Goal: Task Accomplishment & Management: Use online tool/utility

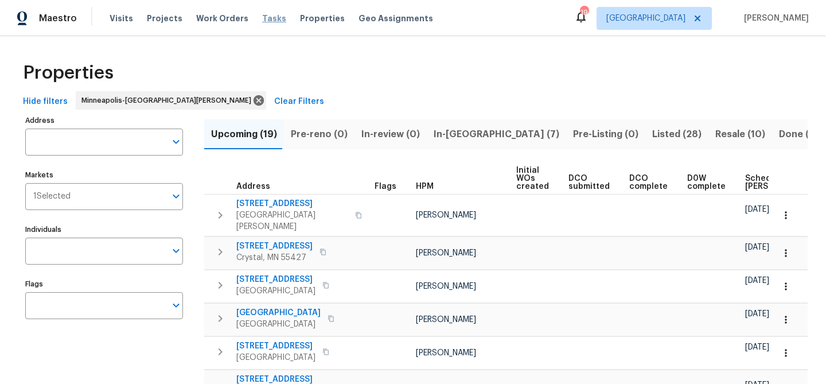
click at [262, 17] on span "Tasks" at bounding box center [274, 18] width 24 height 8
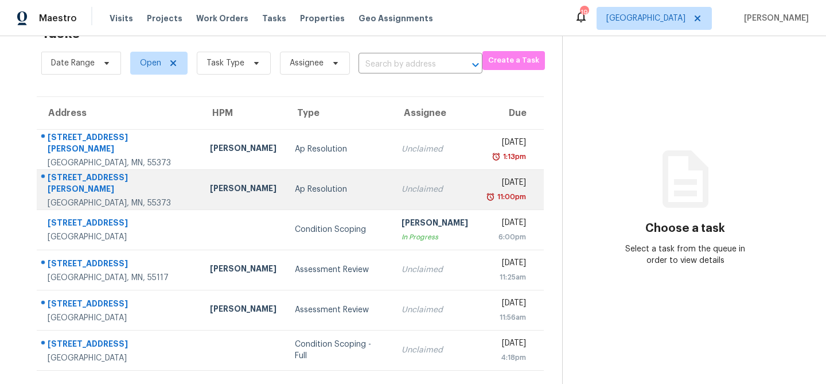
scroll to position [24, 0]
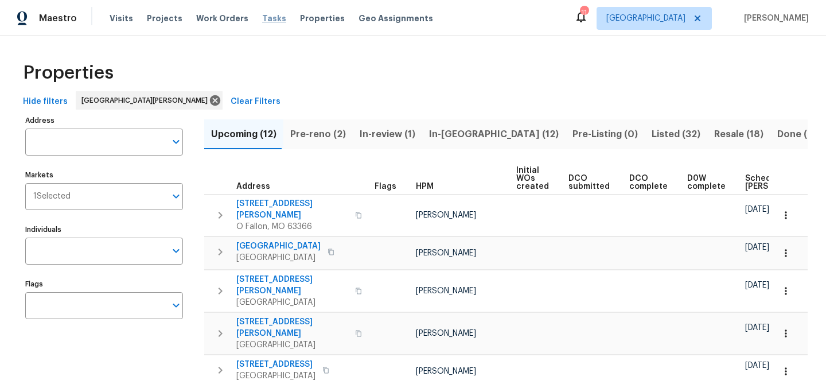
click at [268, 16] on span "Tasks" at bounding box center [274, 18] width 24 height 8
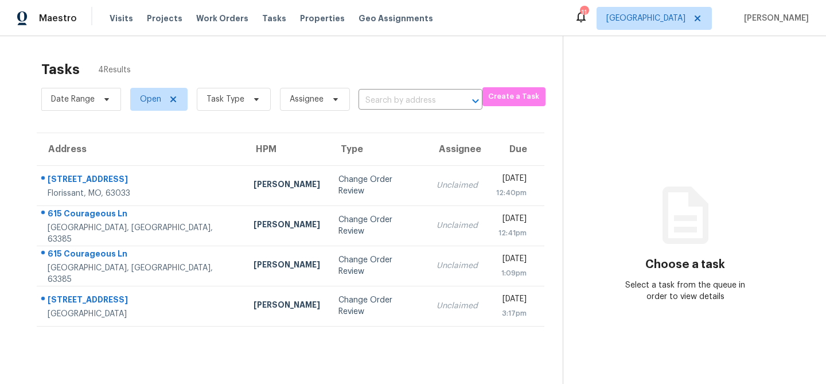
click at [128, 19] on div "Visits Projects Work Orders Tasks Properties Geo Assignments" at bounding box center [278, 18] width 337 height 23
click at [117, 19] on span "Visits" at bounding box center [122, 18] width 24 height 11
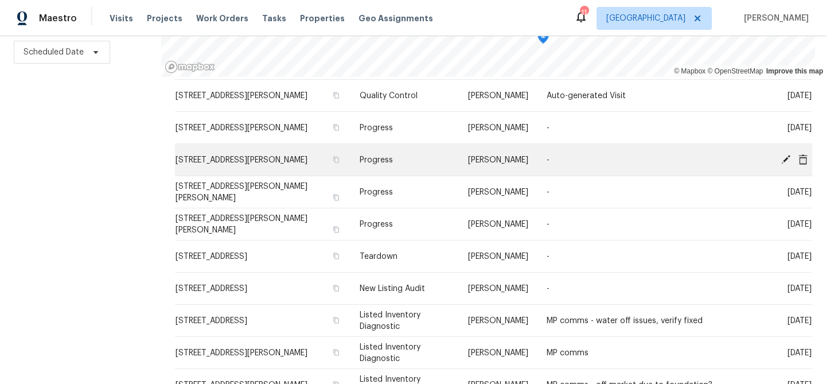
scroll to position [119, 0]
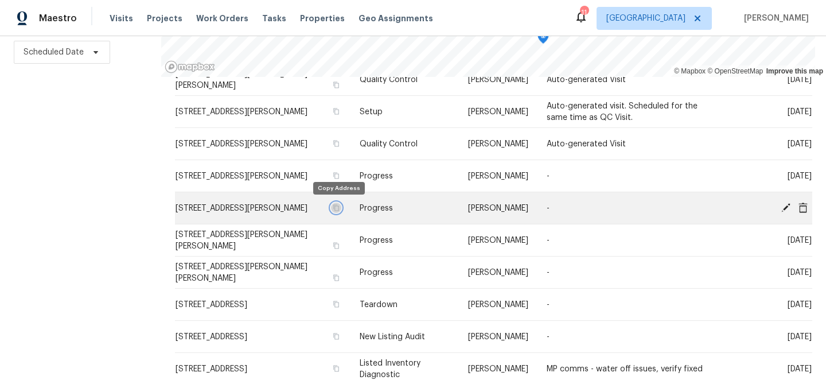
click at [338, 205] on icon "button" at bounding box center [336, 207] width 7 height 7
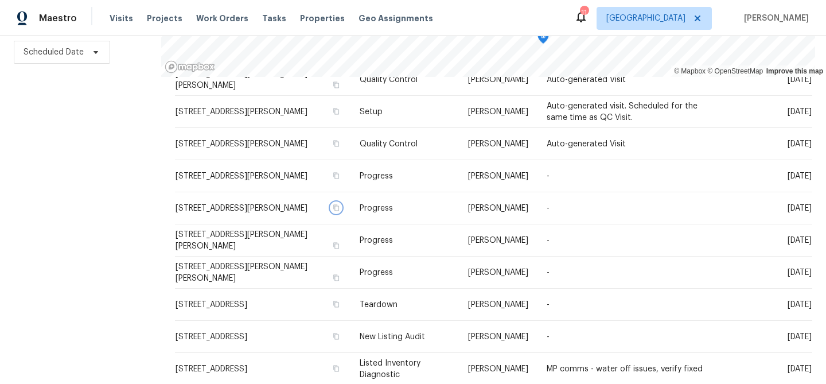
scroll to position [0, 0]
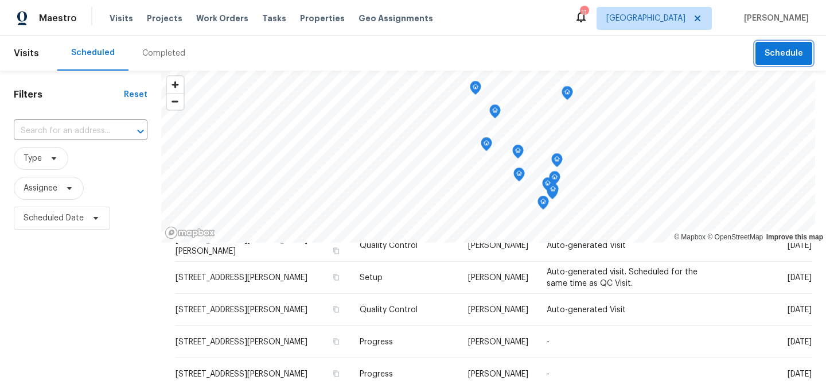
click at [774, 54] on span "Schedule" at bounding box center [784, 53] width 38 height 14
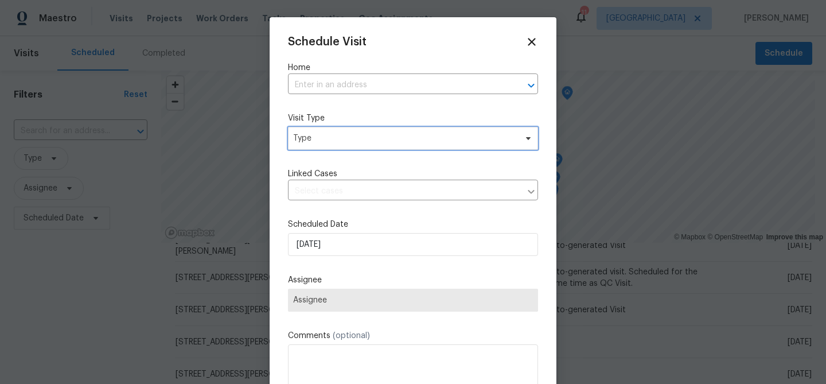
click at [387, 142] on span "Type" at bounding box center [404, 138] width 223 height 11
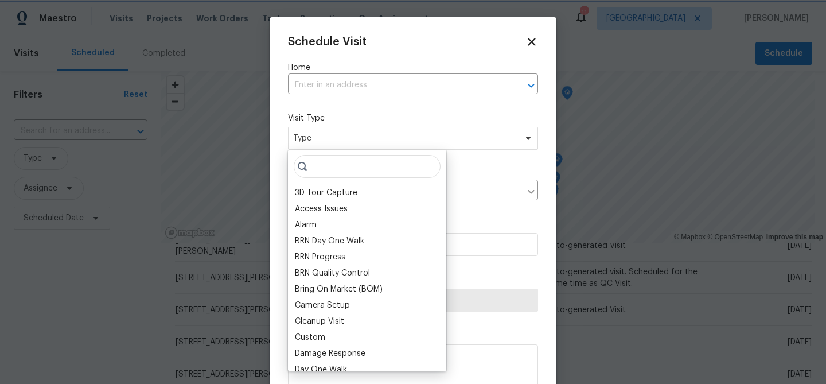
click at [369, 96] on div "Schedule Visit Home ​ Visit Type Type Linked Cases ​ Scheduled Date [DATE] Assi…" at bounding box center [413, 228] width 250 height 385
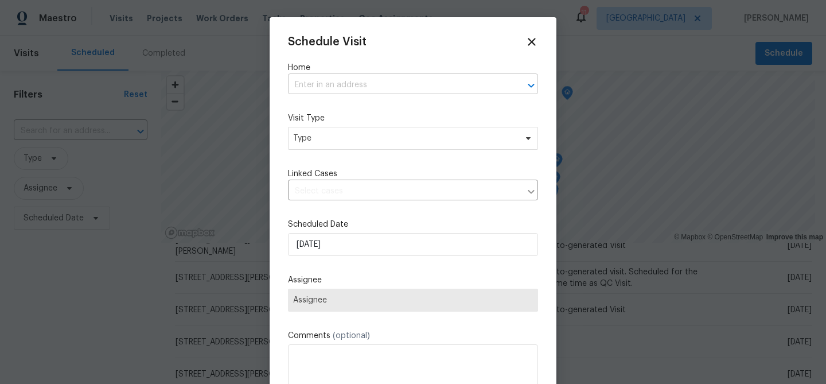
click at [369, 88] on input "text" at bounding box center [397, 85] width 218 height 18
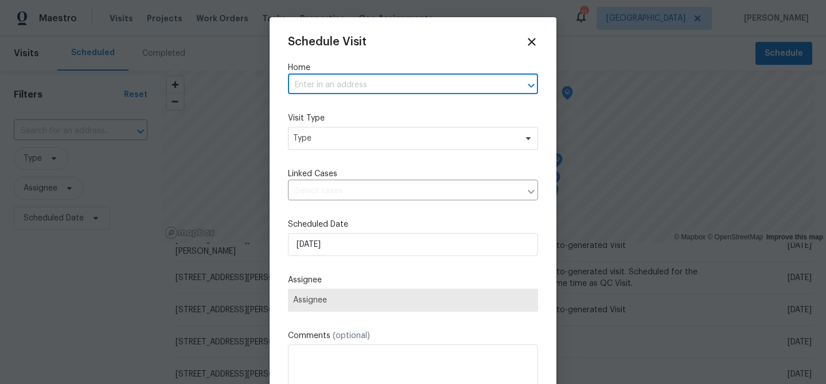
paste input "[STREET_ADDRESS][PERSON_NAME]"
type input "[STREET_ADDRESS][PERSON_NAME]"
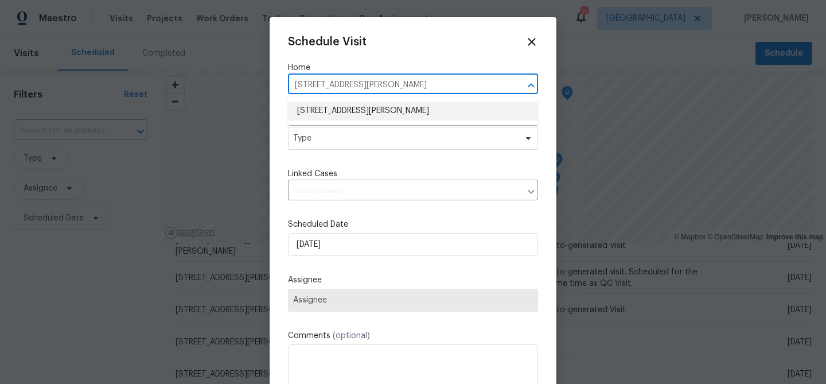
click at [337, 112] on li "[STREET_ADDRESS][PERSON_NAME]" at bounding box center [413, 111] width 250 height 19
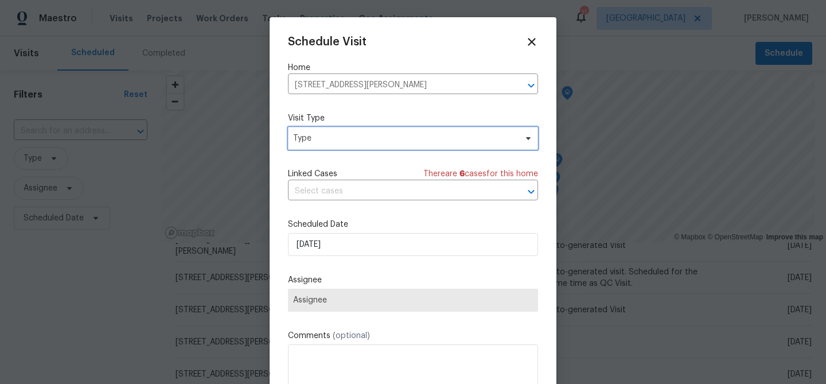
click at [333, 136] on span "Type" at bounding box center [404, 138] width 223 height 11
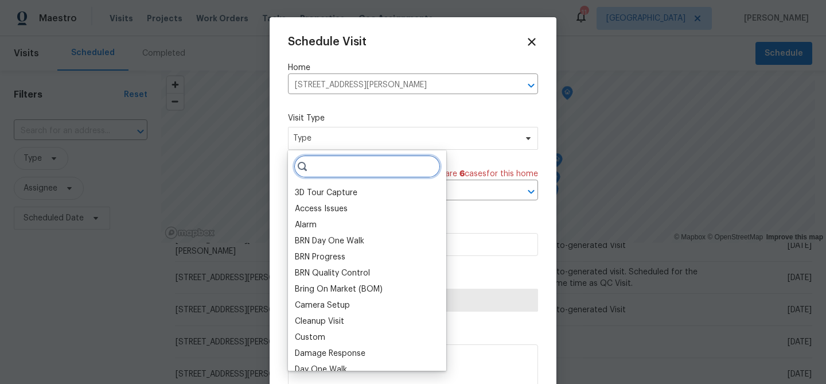
click at [334, 165] on input "search" at bounding box center [367, 166] width 147 height 23
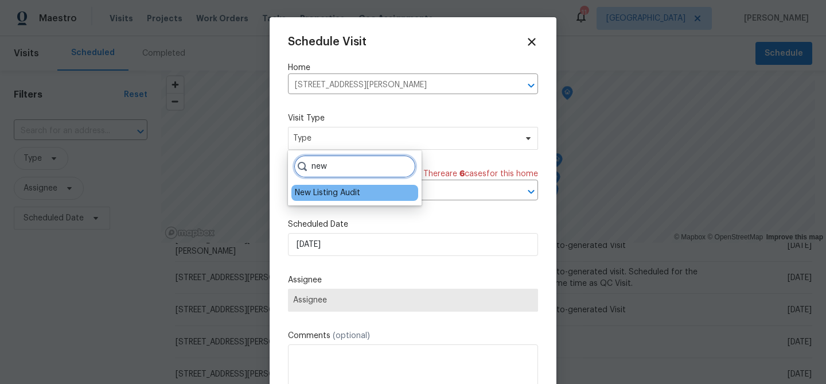
type input "new"
click at [332, 187] on div "New Listing Audit" at bounding box center [327, 192] width 65 height 11
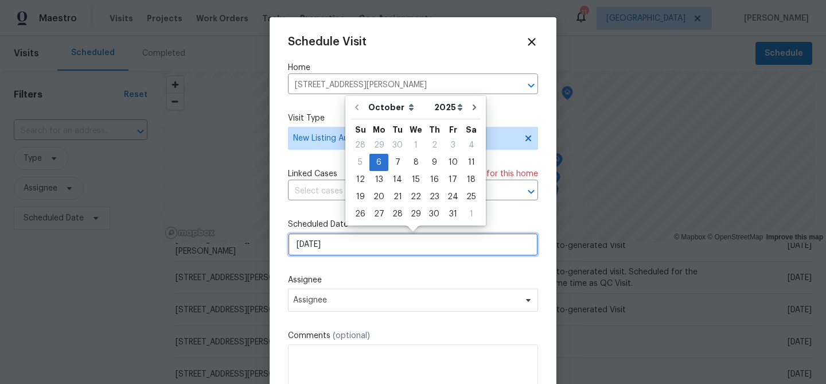
click at [329, 241] on input "[DATE]" at bounding box center [413, 244] width 250 height 23
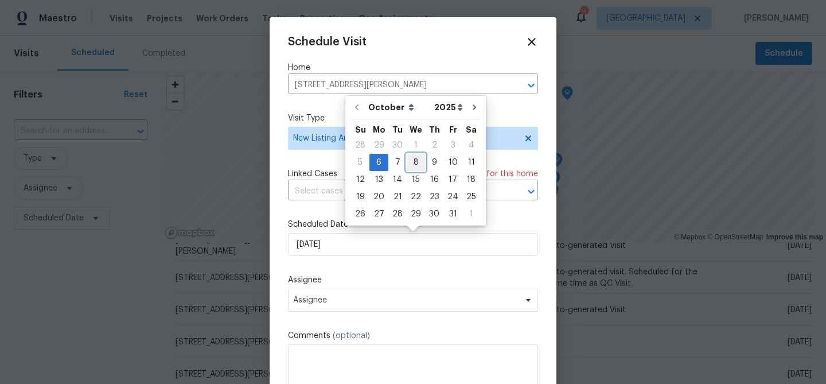
click at [418, 163] on div "8" at bounding box center [416, 162] width 18 height 16
type input "[DATE]"
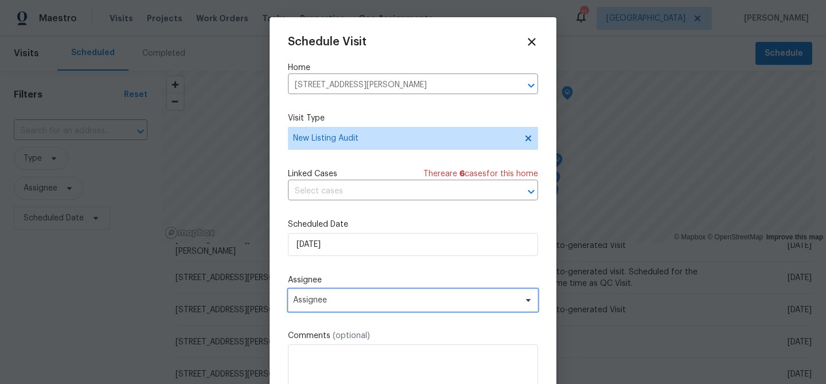
click at [386, 299] on span "Assignee" at bounding box center [405, 299] width 225 height 9
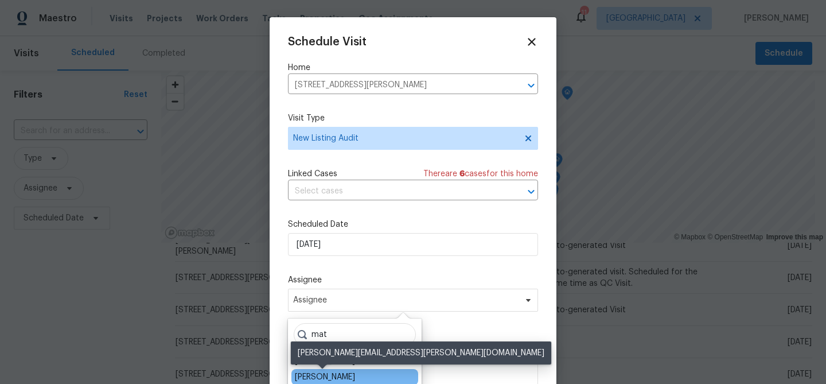
type input "mat"
click at [337, 371] on div "[PERSON_NAME]" at bounding box center [325, 376] width 60 height 11
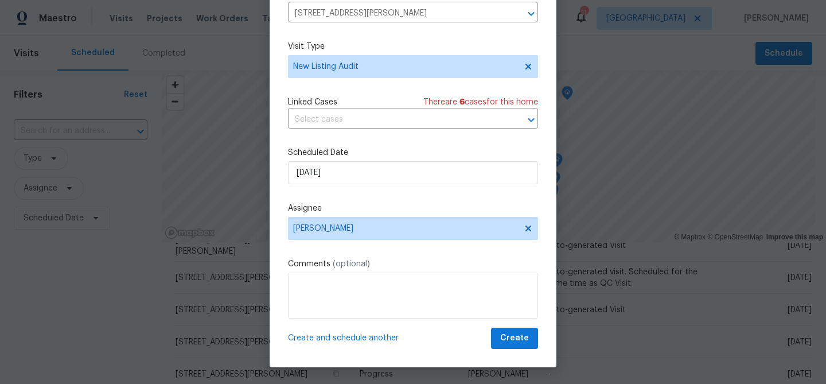
scroll to position [52, 0]
click at [519, 340] on span "Create" at bounding box center [514, 337] width 29 height 14
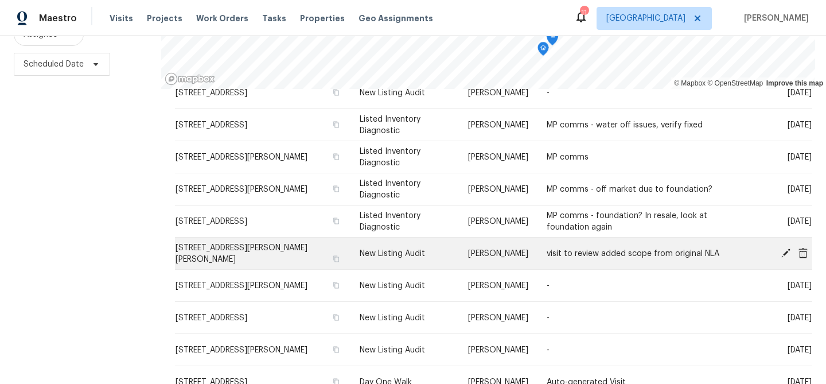
scroll to position [364, 0]
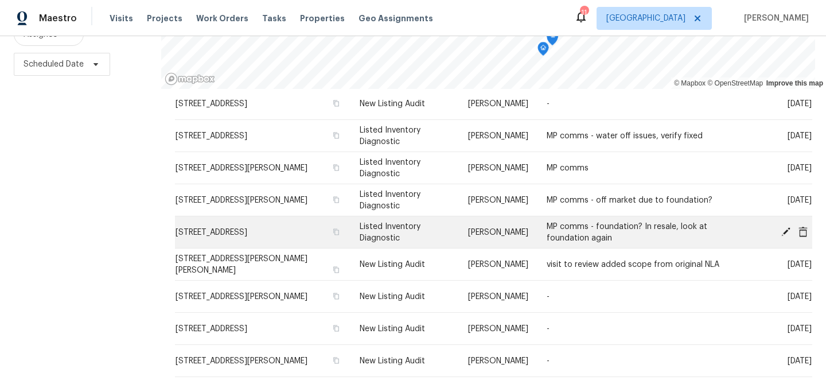
click at [801, 232] on icon at bounding box center [803, 231] width 10 height 10
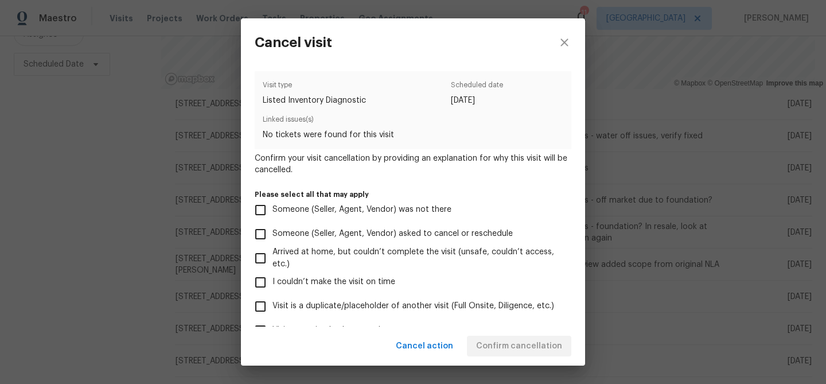
scroll to position [123, 0]
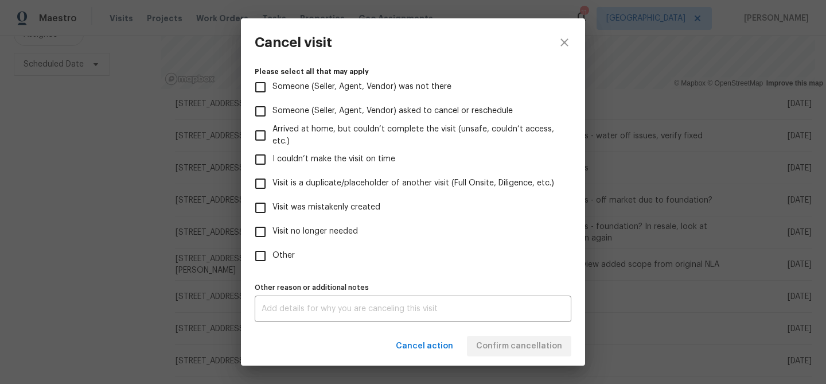
click at [295, 227] on span "Visit no longer needed" at bounding box center [314, 231] width 85 height 12
click at [272, 227] on input "Visit no longer needed" at bounding box center [260, 232] width 24 height 24
checkbox input "true"
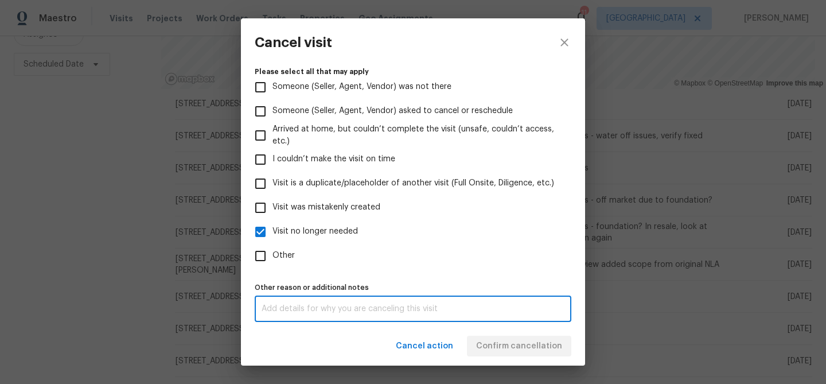
click at [286, 305] on textarea at bounding box center [413, 309] width 303 height 8
click at [304, 309] on textarea "home in reesale contract" at bounding box center [413, 309] width 303 height 8
type textarea "home in resale contract"
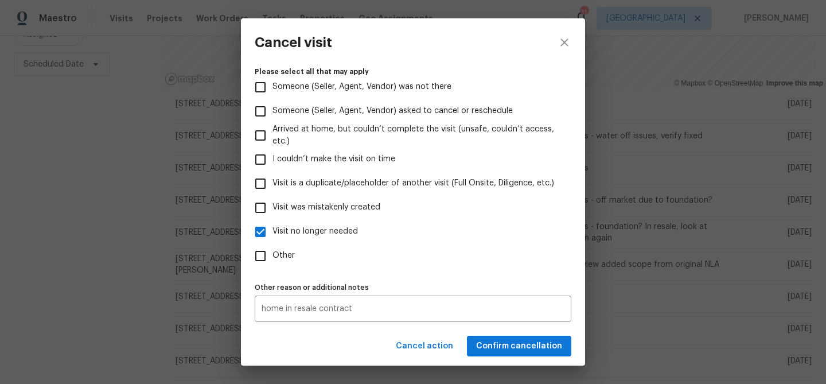
click at [376, 349] on div "Cancel action Confirm cancellation" at bounding box center [413, 346] width 344 height 40
click at [484, 342] on span "Confirm cancellation" at bounding box center [519, 346] width 86 height 14
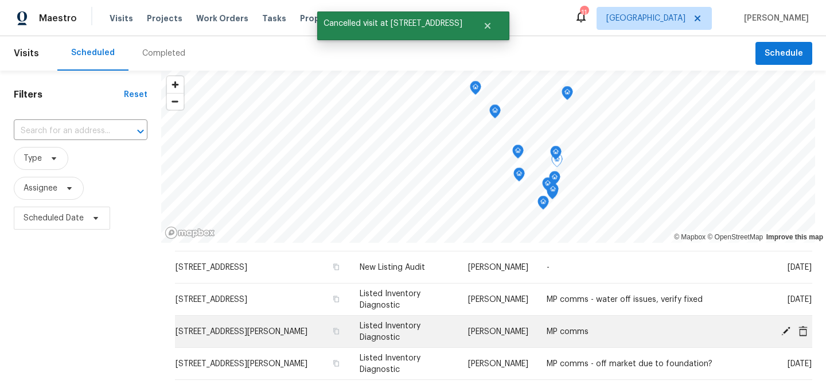
scroll to position [351, 0]
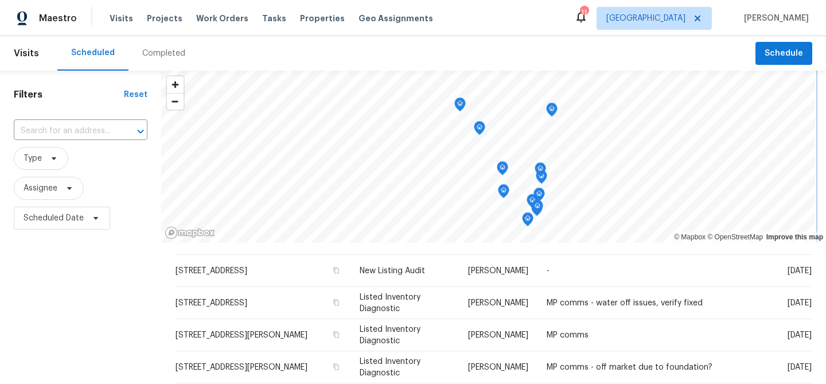
click at [481, 127] on icon "Map marker" at bounding box center [479, 128] width 10 height 13
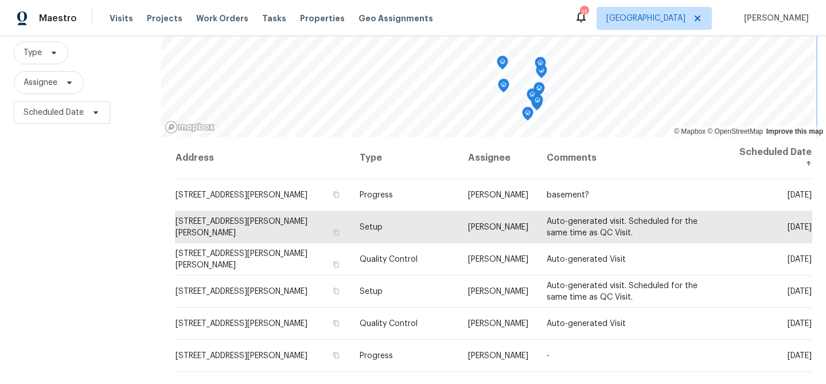
scroll to position [0, 0]
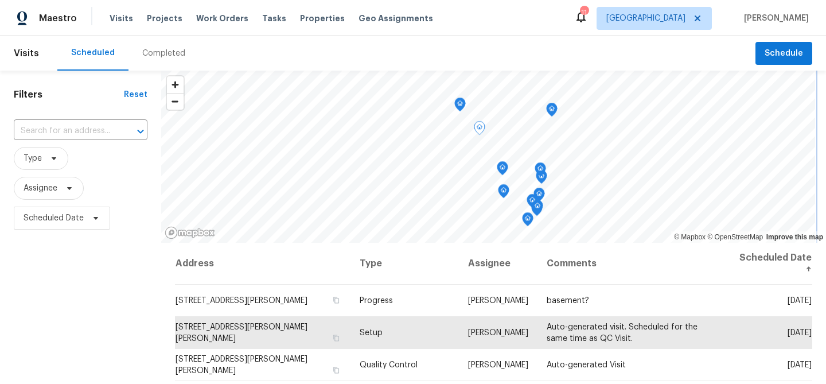
click at [553, 110] on icon "Map marker" at bounding box center [551, 109] width 3 height 3
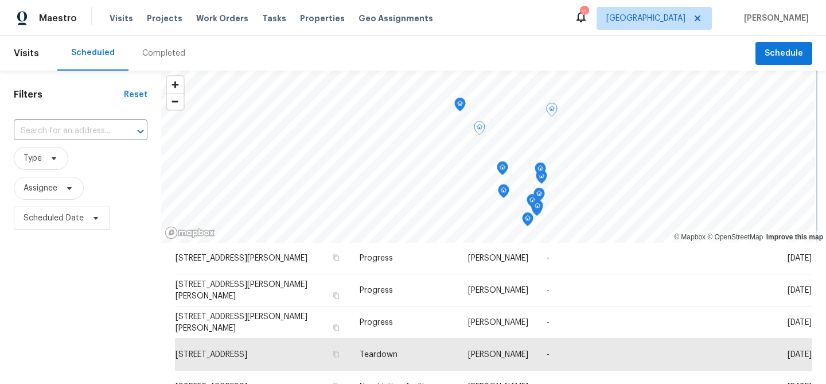
scroll to position [261, 0]
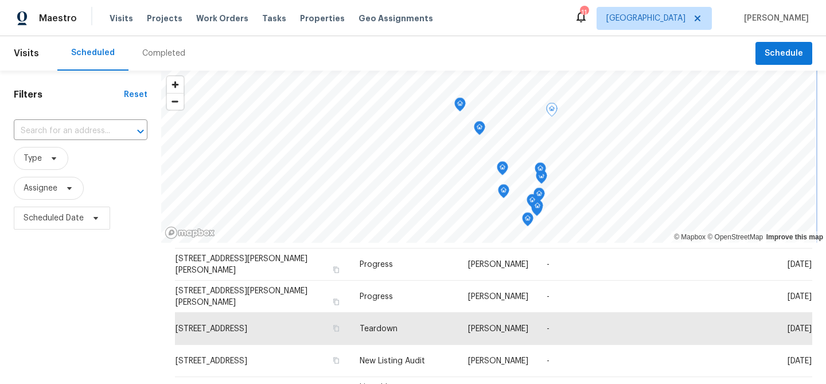
click at [462, 103] on icon "Map marker" at bounding box center [460, 102] width 6 height 3
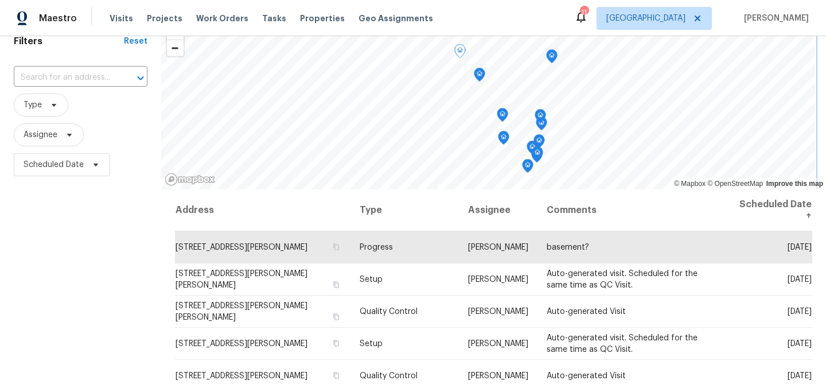
scroll to position [48, 0]
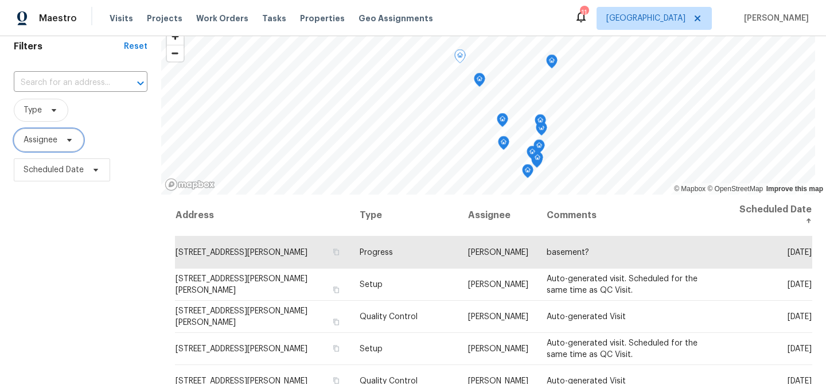
click at [50, 145] on span "Assignee" at bounding box center [41, 139] width 34 height 11
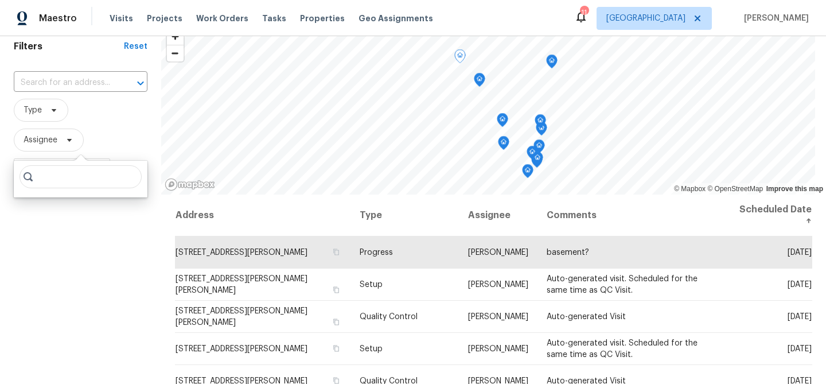
type input "m"
click at [51, 209] on div "Filters Reset ​ Type Assignee Scheduled Date" at bounding box center [80, 261] width 161 height 479
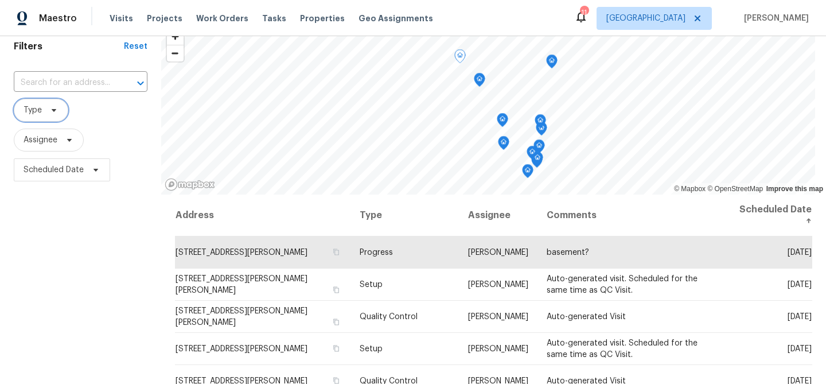
click at [44, 111] on span "Type" at bounding box center [41, 110] width 54 height 23
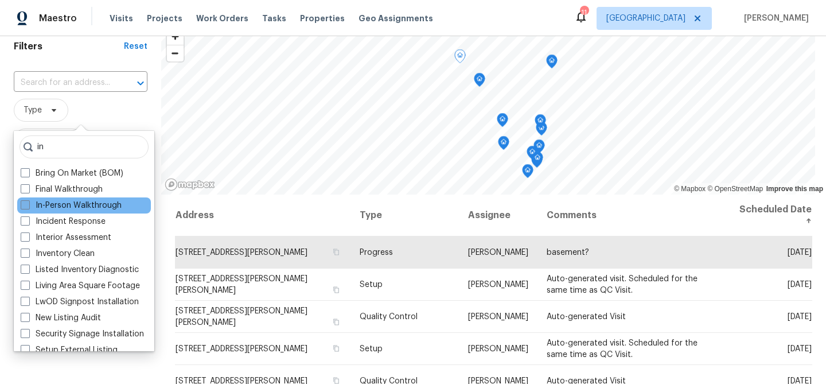
type input "in"
click at [44, 206] on label "In-Person Walkthrough" at bounding box center [71, 205] width 101 height 11
click at [28, 206] on input "In-Person Walkthrough" at bounding box center [24, 203] width 7 height 7
checkbox input "true"
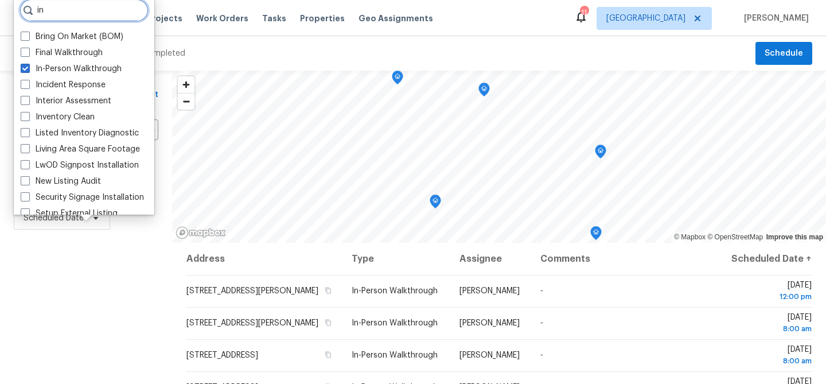
click at [66, 15] on input "in" at bounding box center [84, 10] width 129 height 23
type input "i"
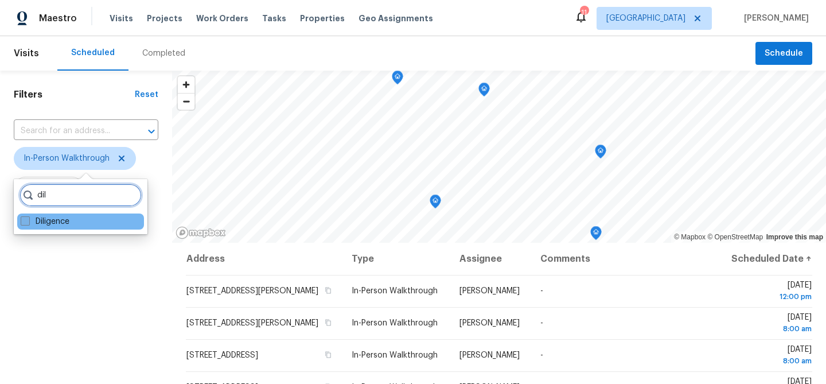
type input "dil"
click at [34, 224] on label "Diligence" at bounding box center [45, 221] width 49 height 11
click at [28, 223] on input "Diligence" at bounding box center [24, 219] width 7 height 7
checkbox input "true"
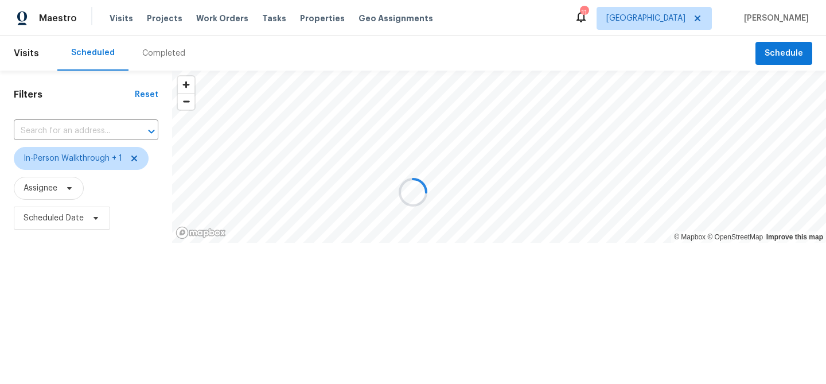
click at [42, 262] on div at bounding box center [413, 192] width 826 height 384
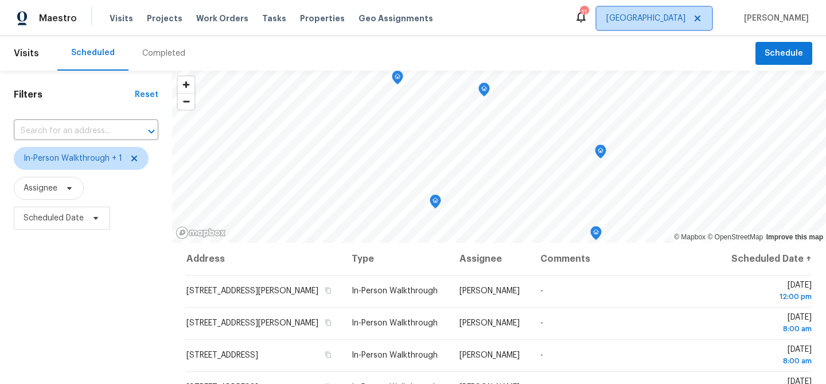
click at [685, 13] on span "[GEOGRAPHIC_DATA]" at bounding box center [645, 18] width 79 height 11
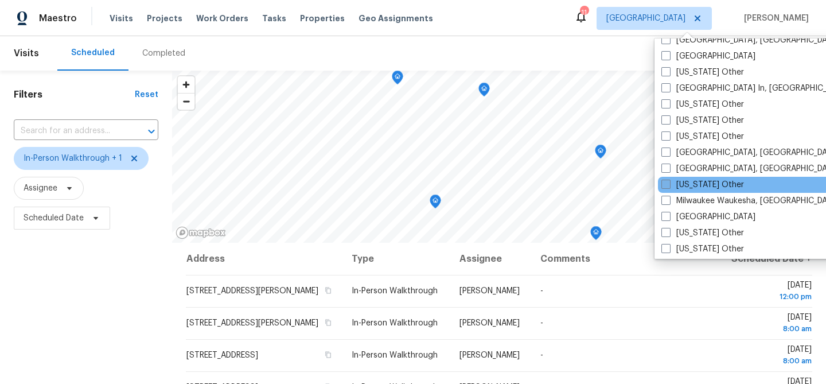
scroll to position [835, 0]
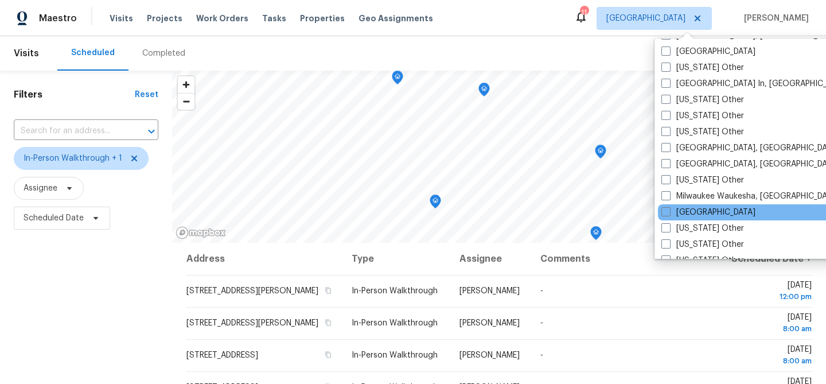
click at [687, 219] on div "[GEOGRAPHIC_DATA]" at bounding box center [773, 212] width 231 height 16
click at [684, 215] on label "[GEOGRAPHIC_DATA]" at bounding box center [708, 212] width 94 height 11
click at [669, 214] on input "[GEOGRAPHIC_DATA]" at bounding box center [664, 210] width 7 height 7
checkbox input "true"
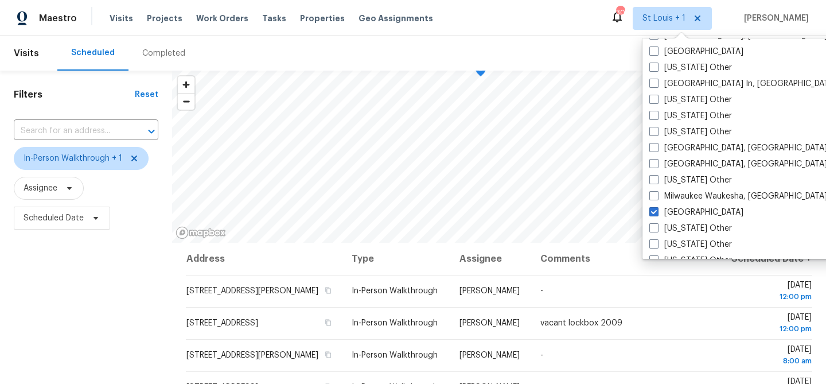
click at [100, 264] on div "Filters Reset ​ In-Person Walkthrough + 1 Assignee Scheduled Date" at bounding box center [86, 310] width 172 height 479
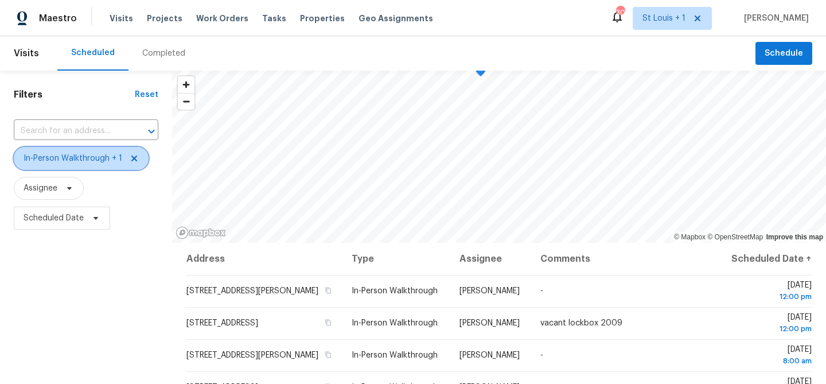
click at [134, 158] on icon at bounding box center [134, 158] width 9 height 9
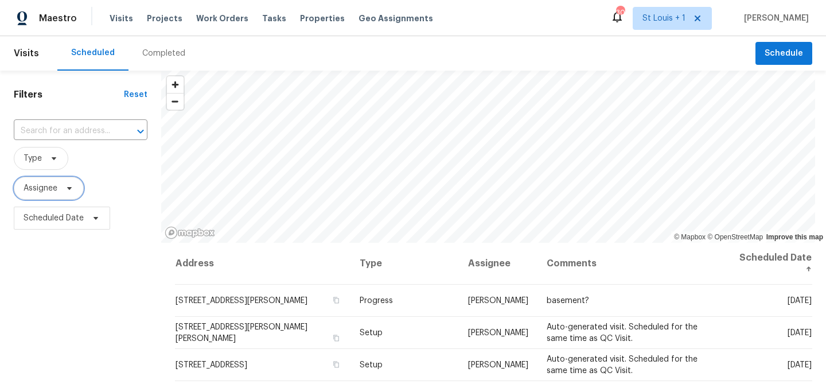
click at [43, 192] on span "Assignee" at bounding box center [41, 187] width 34 height 11
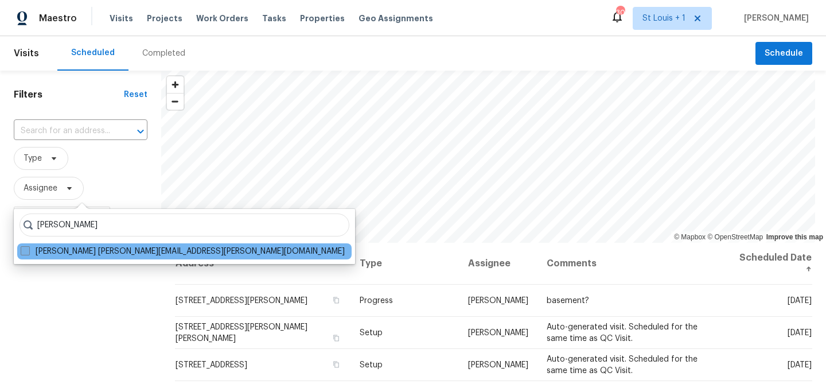
type input "[PERSON_NAME]"
click at [106, 253] on label "[PERSON_NAME] [PERSON_NAME][EMAIL_ADDRESS][PERSON_NAME][DOMAIN_NAME]" at bounding box center [183, 251] width 324 height 11
click at [28, 253] on input "[PERSON_NAME] [PERSON_NAME][EMAIL_ADDRESS][PERSON_NAME][DOMAIN_NAME]" at bounding box center [24, 249] width 7 height 7
checkbox input "true"
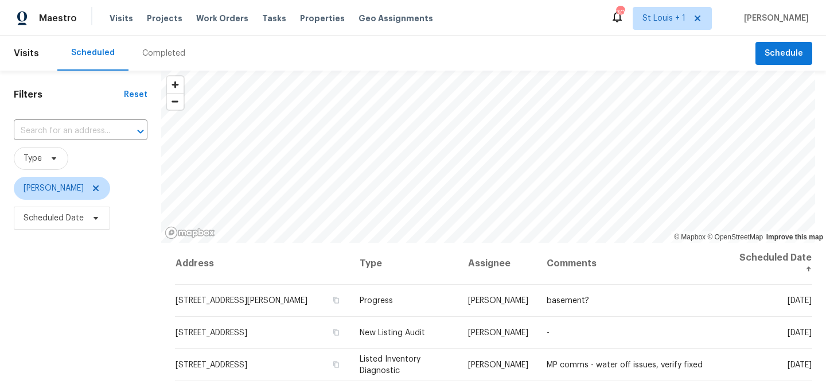
click at [99, 287] on div "Filters Reset ​ Type [PERSON_NAME] Scheduled Date" at bounding box center [80, 310] width 161 height 479
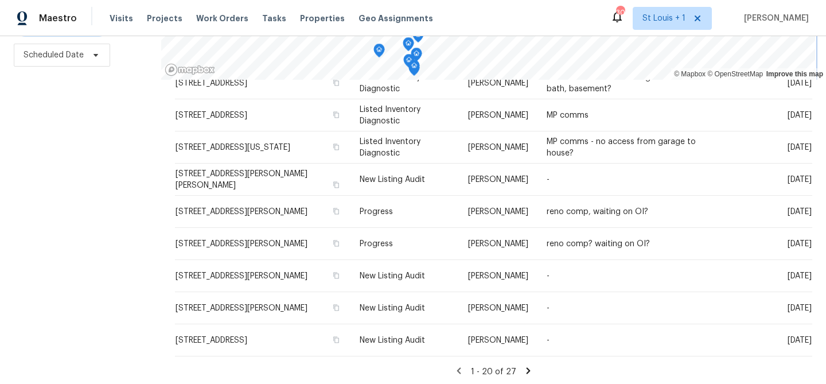
scroll to position [163, 0]
click at [525, 368] on icon at bounding box center [528, 370] width 10 height 10
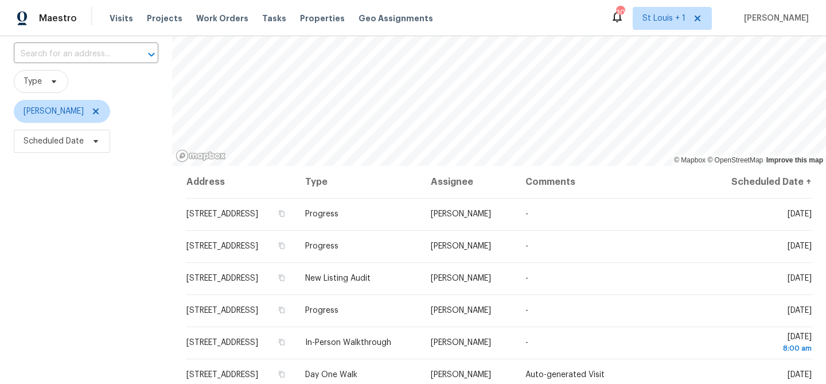
scroll to position [166, 0]
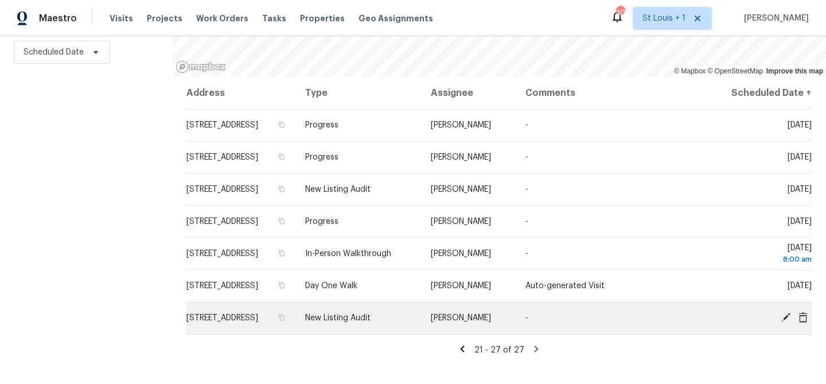
click at [802, 322] on icon at bounding box center [803, 317] width 10 height 10
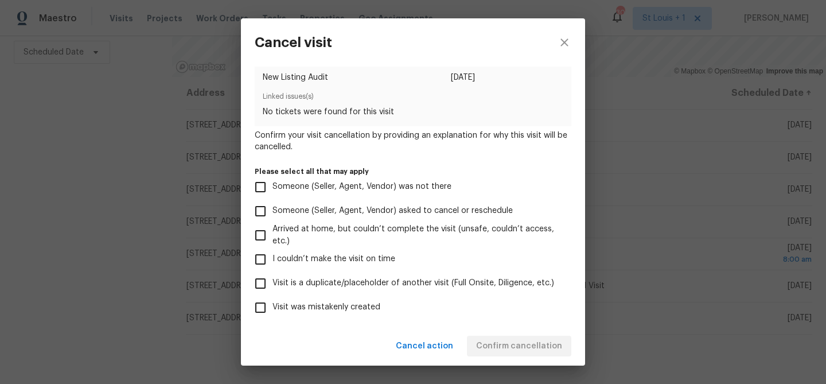
scroll to position [26, 0]
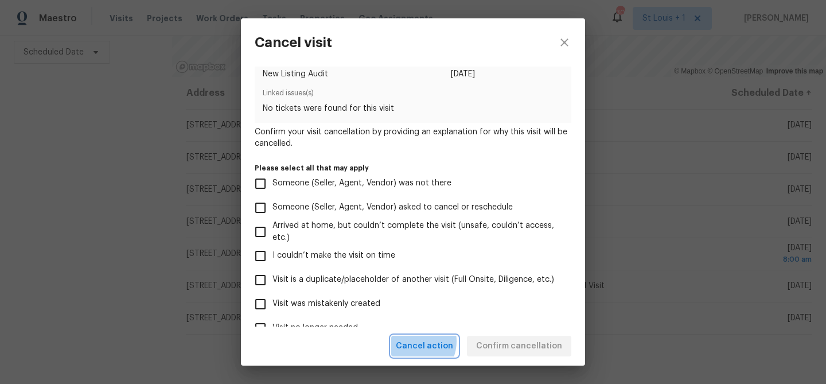
click at [423, 341] on span "Cancel action" at bounding box center [424, 346] width 57 height 14
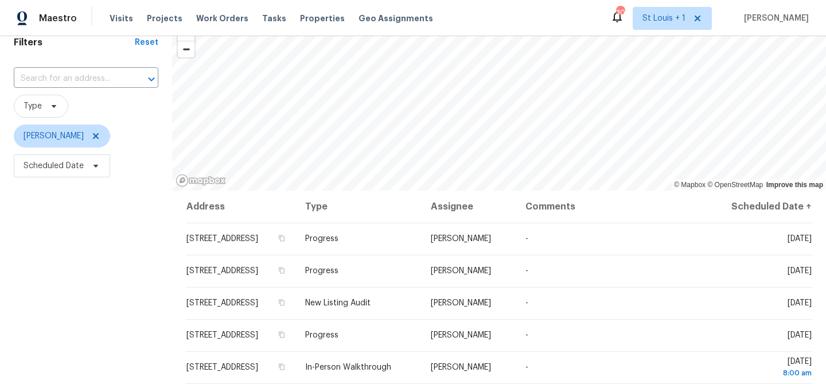
scroll to position [166, 0]
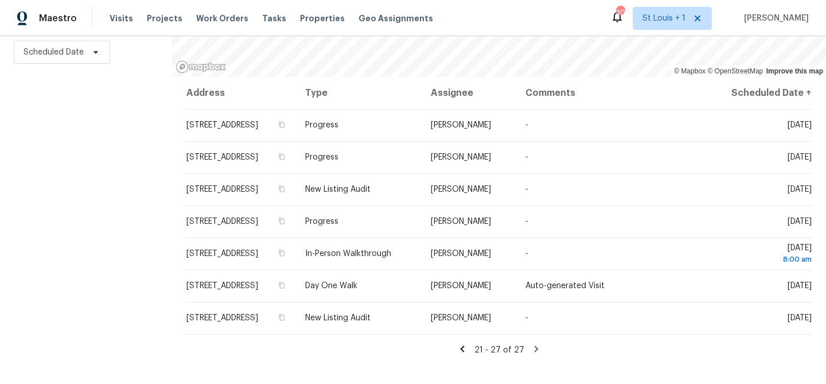
click at [464, 352] on icon at bounding box center [462, 348] width 4 height 6
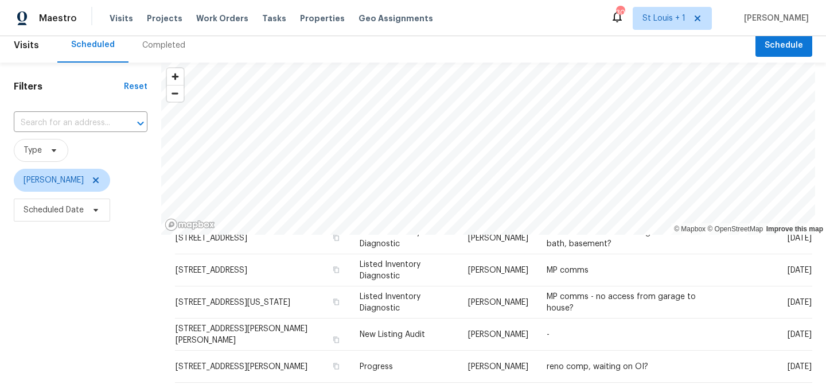
scroll to position [0, 0]
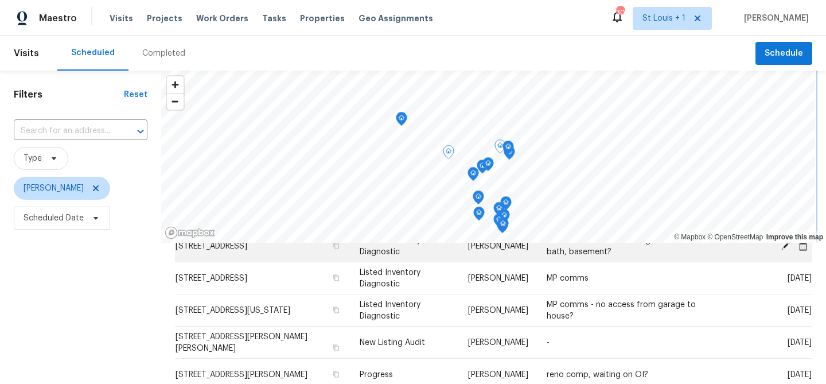
click at [391, 252] on div "© Mapbox © OpenStreetMap Improve this map Address Type Assignee Comments Schedu…" at bounding box center [493, 310] width 665 height 479
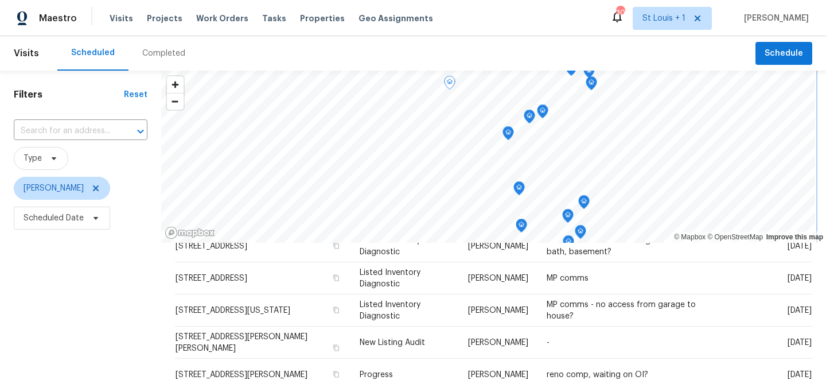
click at [509, 134] on icon "Map marker" at bounding box center [508, 134] width 1 height 2
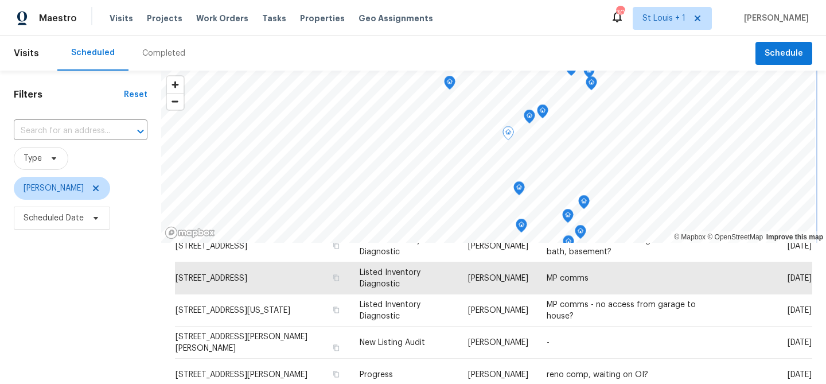
click at [531, 119] on icon "Map marker" at bounding box center [529, 116] width 10 height 13
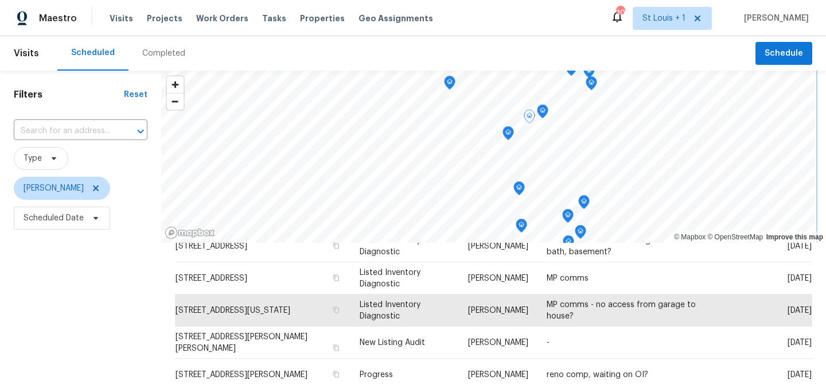
click at [546, 112] on icon "Map marker" at bounding box center [542, 111] width 10 height 13
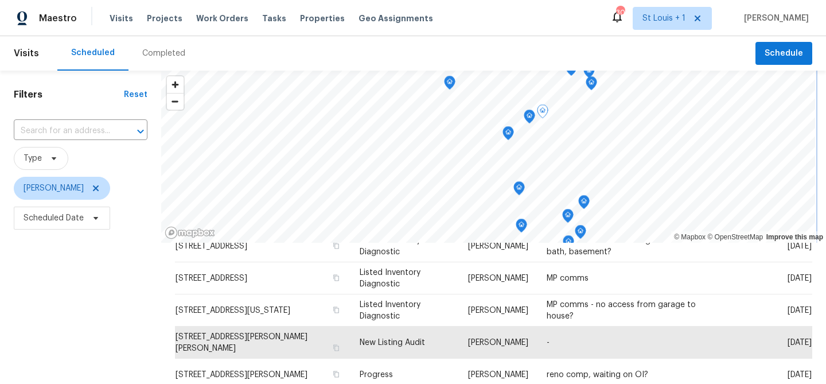
click at [523, 188] on icon "Map marker" at bounding box center [519, 188] width 10 height 13
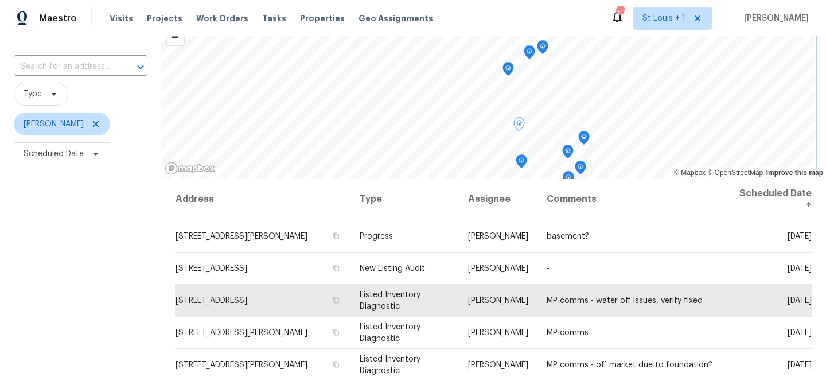
scroll to position [63, 0]
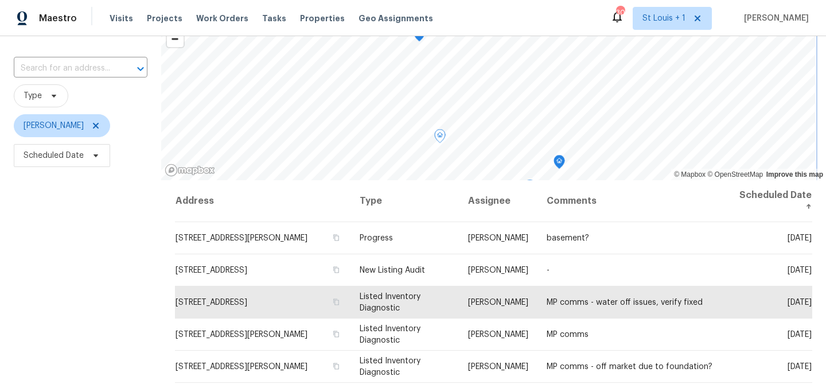
click at [458, 210] on div "© Mapbox © OpenStreetMap Improve this map Address Type Assignee Comments Schedu…" at bounding box center [493, 247] width 665 height 479
